Goal: Find specific page/section: Find specific page/section

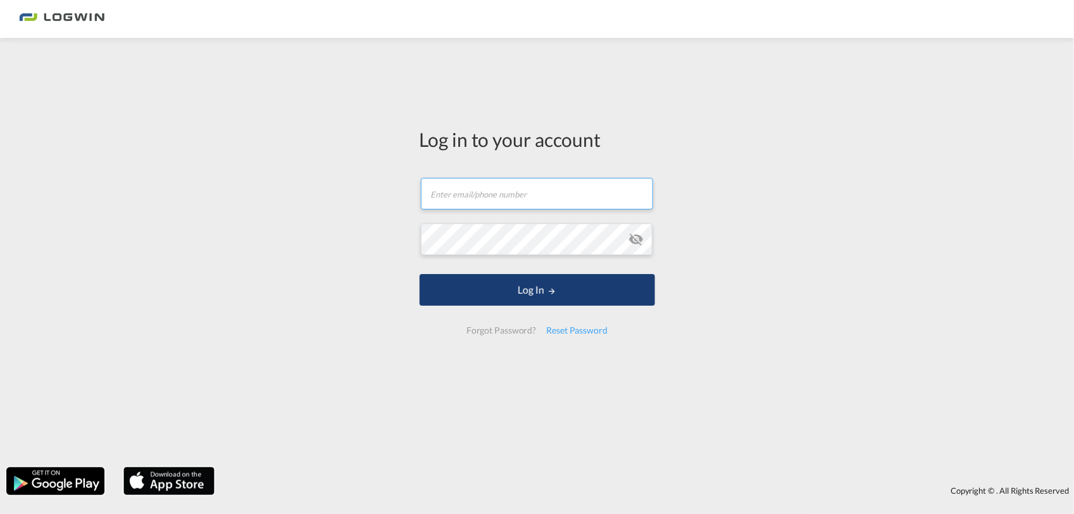
type input "[PERSON_NAME][EMAIL_ADDRESS][PERSON_NAME][DOMAIN_NAME]"
click at [562, 289] on button "Log In" at bounding box center [538, 290] width 236 height 32
